Goal: Information Seeking & Learning: Learn about a topic

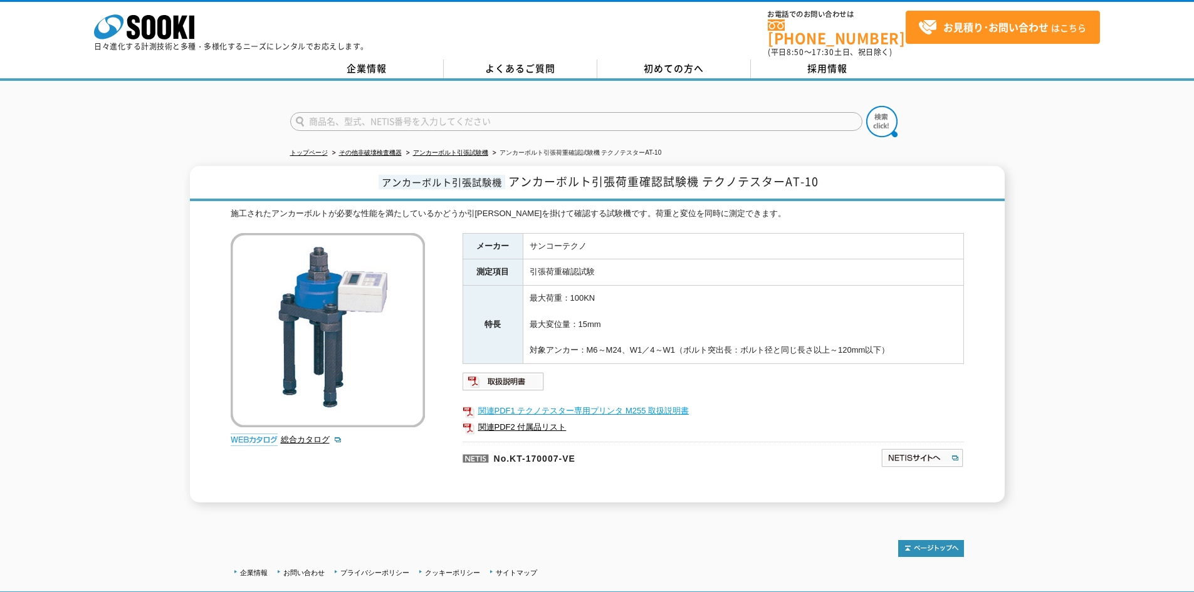
click at [543, 404] on link "関連PDF1 テクノテスター専用プリンタ M255 取扱説明書" at bounding box center [713, 411] width 501 height 16
click at [523, 372] on img at bounding box center [504, 382] width 82 height 20
click at [520, 419] on link "関連PDF2 付属品リスト" at bounding box center [713, 427] width 501 height 16
click at [313, 435] on link "総合カタログ" at bounding box center [311, 439] width 61 height 9
click at [339, 112] on input "text" at bounding box center [576, 121] width 572 height 19
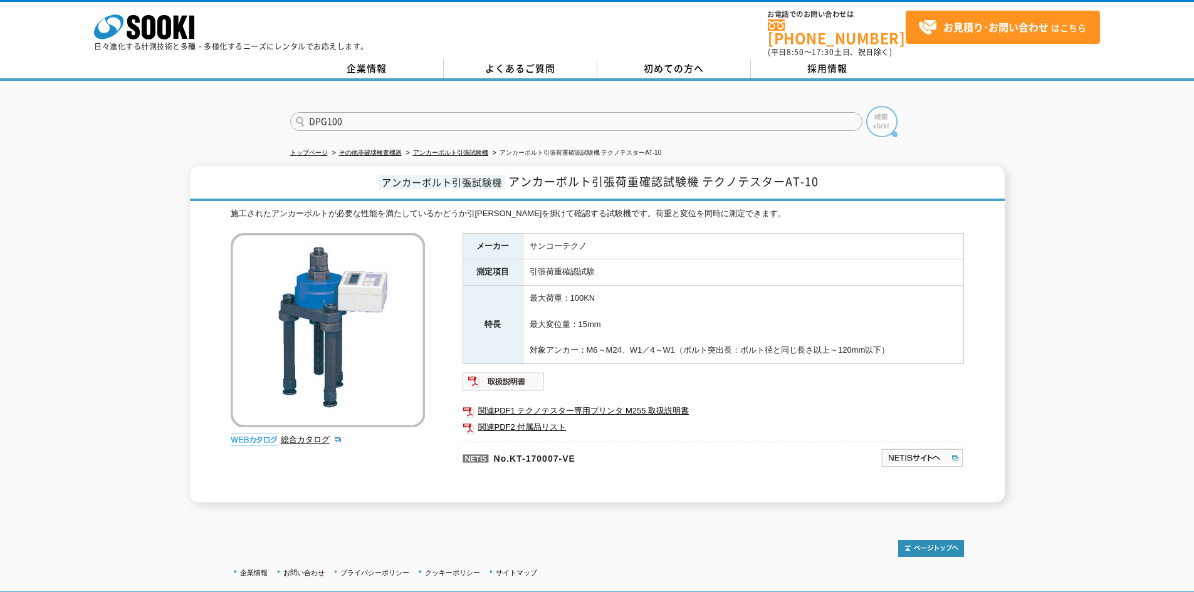
type input "DPG100"
click at [890, 108] on img at bounding box center [881, 121] width 31 height 31
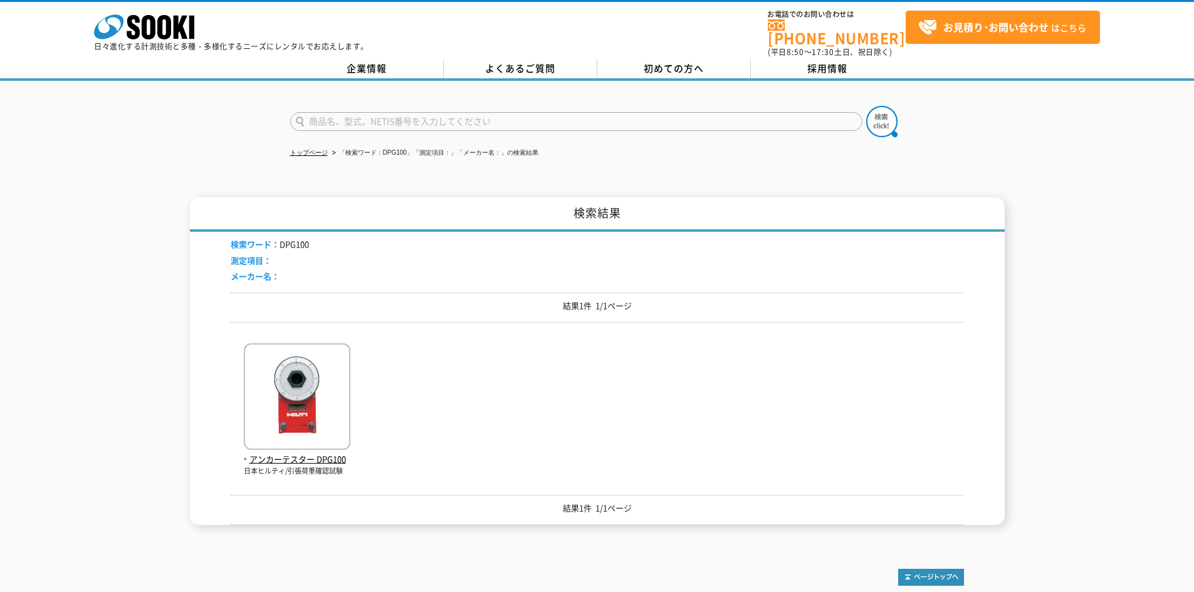
click at [353, 401] on div "アンカーテスター DPG100 日本ヒルティ/引張荷重確認試験" at bounding box center [597, 404] width 733 height 144
click at [335, 394] on img at bounding box center [297, 399] width 107 height 110
click at [311, 456] on span "アンカーテスター DPG100" at bounding box center [297, 459] width 107 height 13
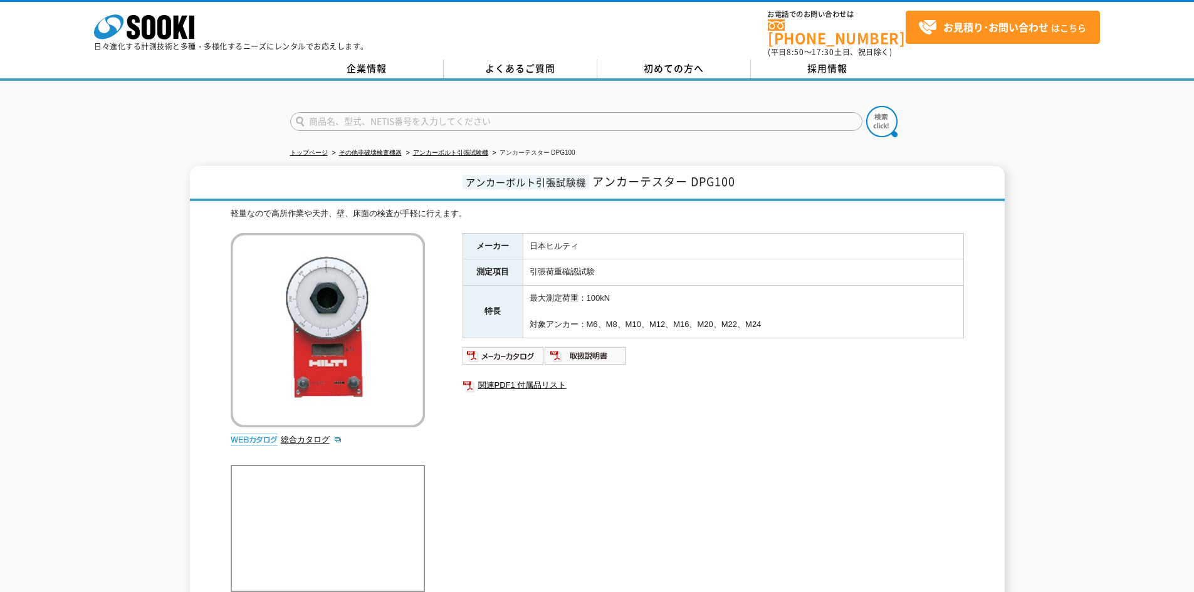
scroll to position [140, 0]
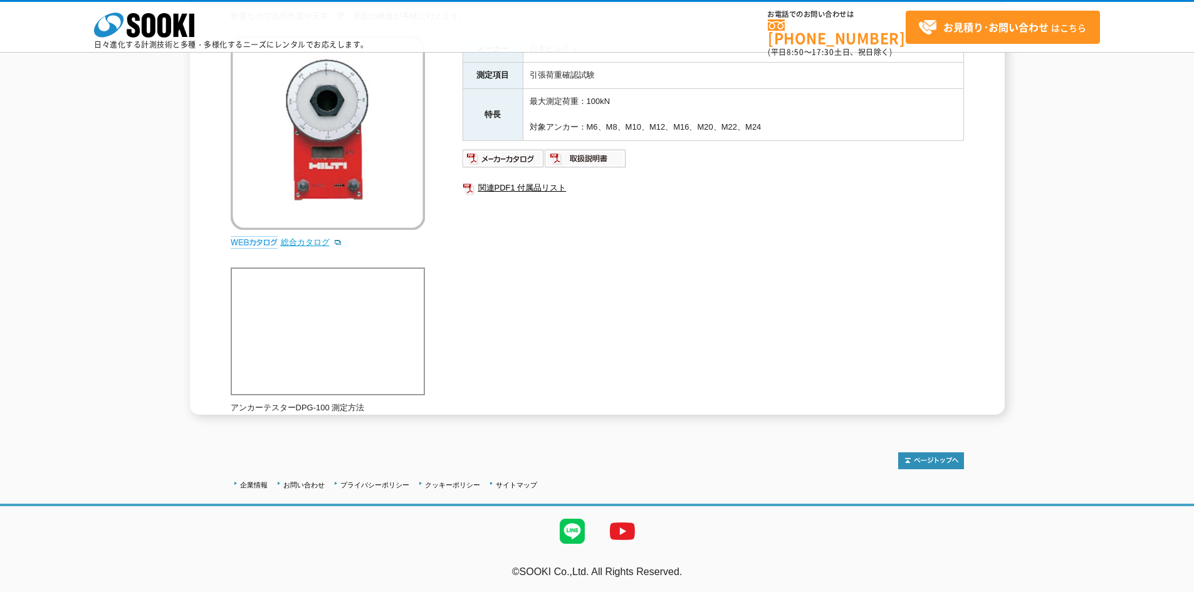
click at [306, 240] on link "総合カタログ" at bounding box center [311, 242] width 61 height 9
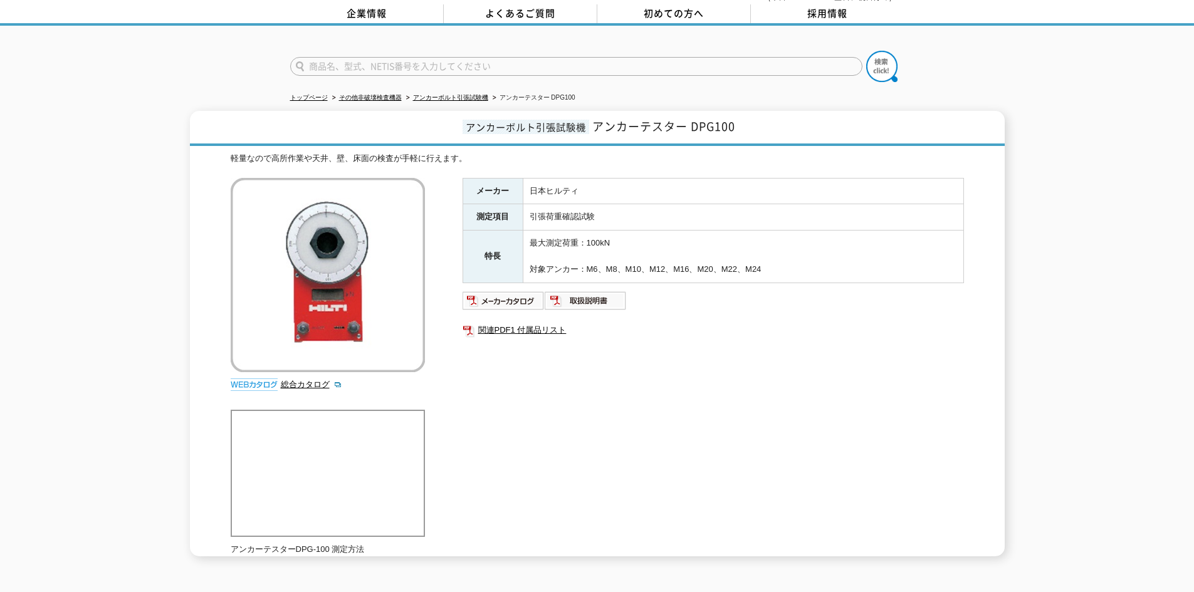
click at [484, 263] on th "特長" at bounding box center [493, 257] width 60 height 52
click at [501, 296] on img at bounding box center [504, 301] width 82 height 20
click at [570, 295] on img at bounding box center [586, 301] width 82 height 20
click at [307, 380] on link "総合カタログ" at bounding box center [311, 384] width 61 height 9
